Goal: Communication & Community: Share content

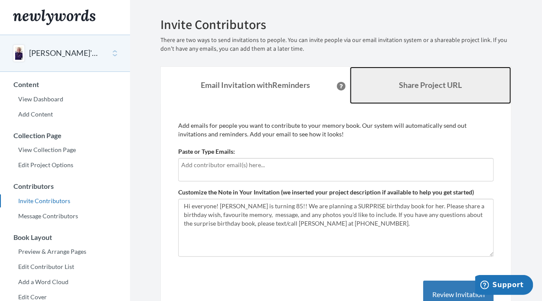
click at [421, 84] on b "Share Project URL" at bounding box center [430, 85] width 63 height 10
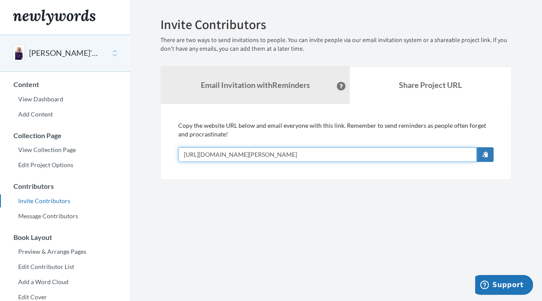
click at [297, 154] on input "[URL][DOMAIN_NAME][PERSON_NAME]" at bounding box center [327, 154] width 299 height 15
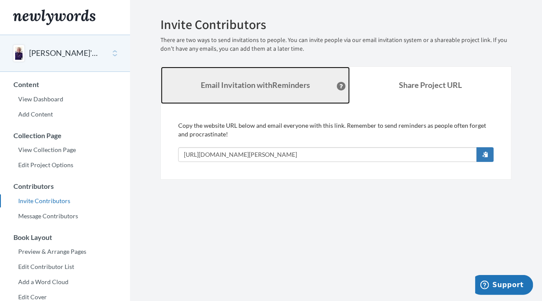
click at [270, 86] on strong "Email Invitation with Reminders" at bounding box center [255, 85] width 109 height 10
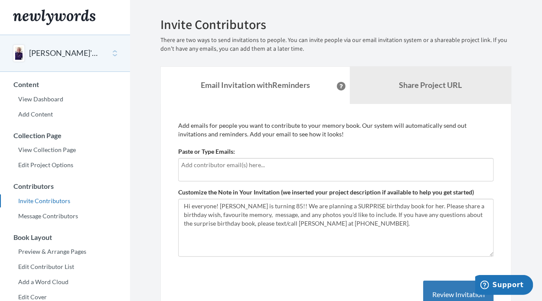
click at [273, 164] on input "text" at bounding box center [336, 165] width 310 height 10
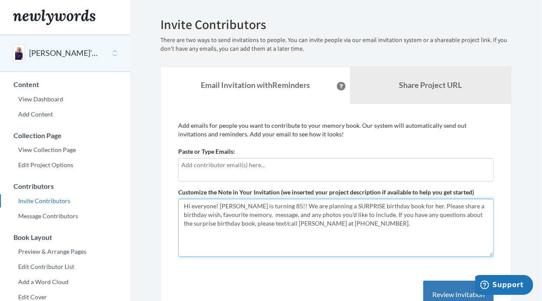
click at [360, 225] on textarea "Hi everyone! [PERSON_NAME] is turning 85!! We are planning a SURPRISE birthday …" at bounding box center [336, 228] width 316 height 58
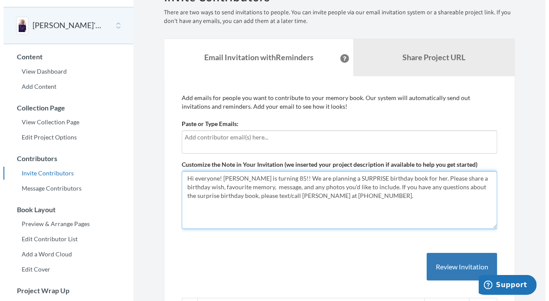
scroll to position [130, 0]
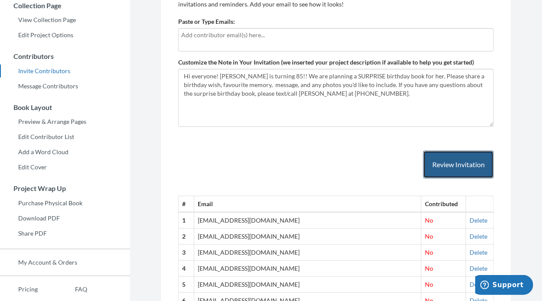
click at [467, 166] on button "Review Invitation" at bounding box center [458, 165] width 71 height 28
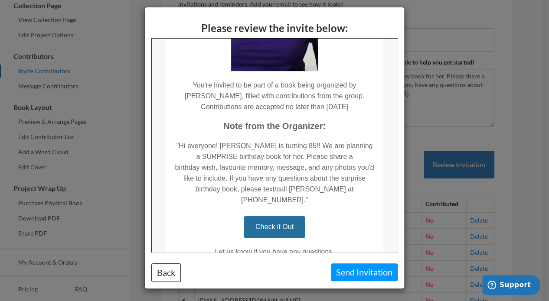
scroll to position [224, 0]
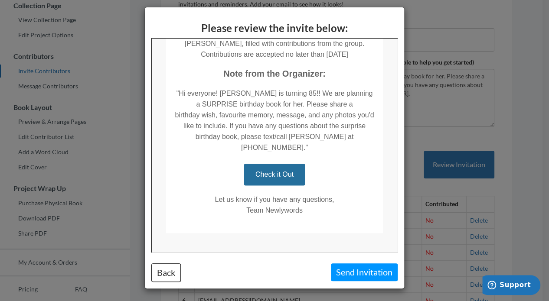
click at [282, 163] on link "Check it Out" at bounding box center [274, 174] width 61 height 22
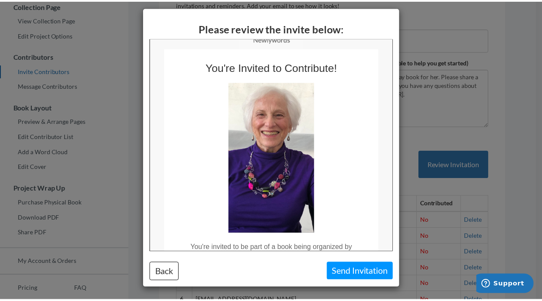
scroll to position [0, 0]
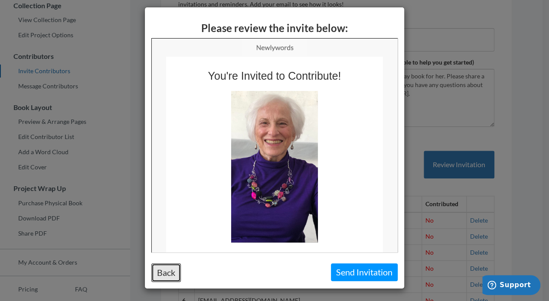
click at [169, 275] on button "Back" at bounding box center [165, 273] width 29 height 19
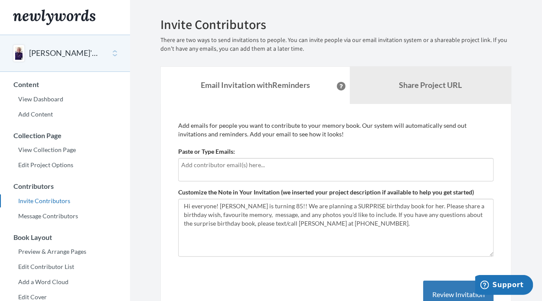
click at [245, 170] on input "text" at bounding box center [336, 165] width 310 height 10
click at [337, 167] on input "[EMAIL_ADDRESS][DOMAIN_NAME]" at bounding box center [336, 165] width 310 height 10
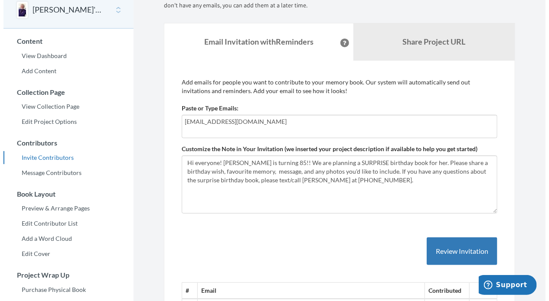
scroll to position [87, 0]
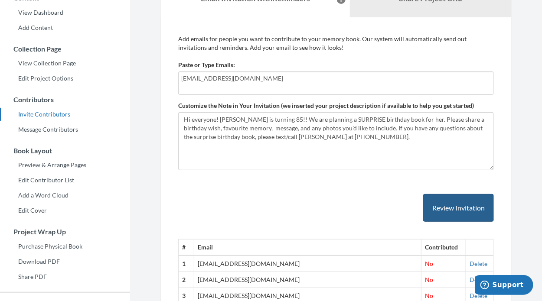
type input "[EMAIL_ADDRESS][DOMAIN_NAME]"
click at [442, 201] on button "Review Invitation" at bounding box center [458, 208] width 71 height 28
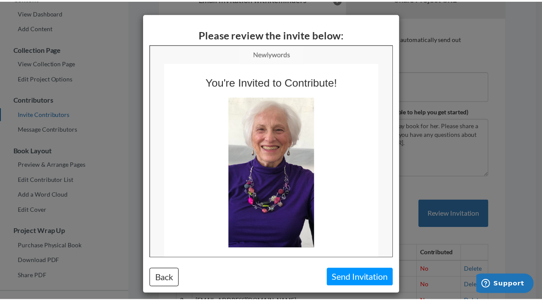
scroll to position [0, 0]
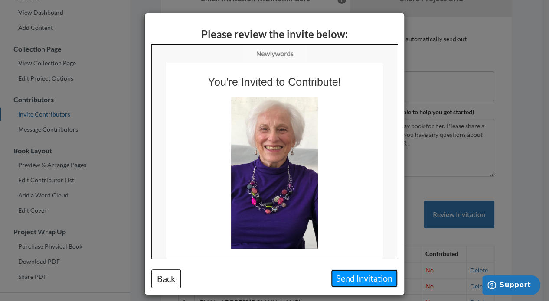
click at [349, 275] on button "Send Invitation" at bounding box center [364, 279] width 67 height 18
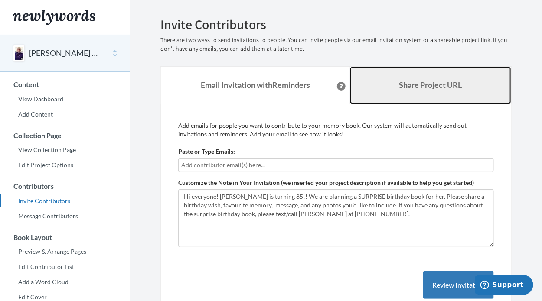
click at [402, 83] on b "Share Project URL" at bounding box center [430, 85] width 63 height 10
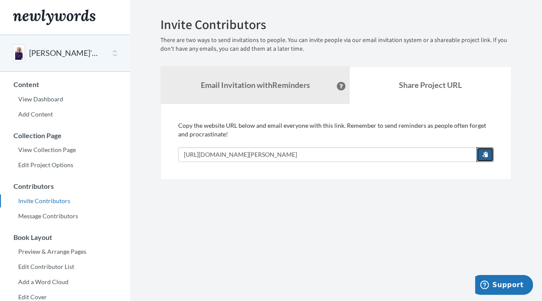
click at [487, 154] on span "button" at bounding box center [485, 154] width 6 height 6
